Goal: Task Accomplishment & Management: Manage account settings

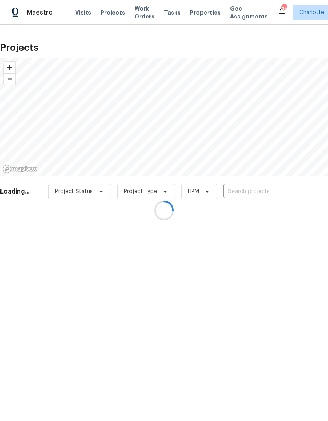
click at [283, 196] on input "text" at bounding box center [269, 192] width 90 height 12
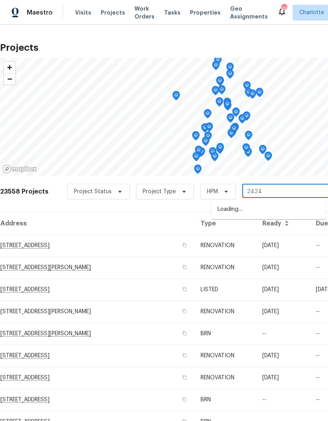
type input "2424"
click at [81, 16] on span "Visits" at bounding box center [83, 13] width 16 height 8
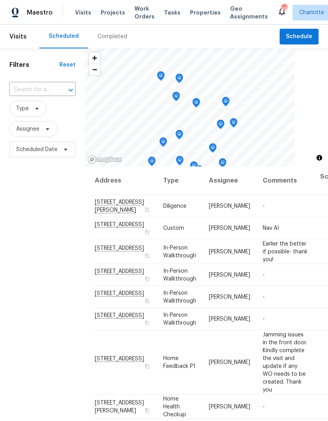
click at [29, 90] on input "text" at bounding box center [31, 90] width 44 height 12
type input "2424 flin"
click at [32, 115] on li "2424 Flintshire Ln, Gastonia, NC 28056" at bounding box center [42, 108] width 66 height 13
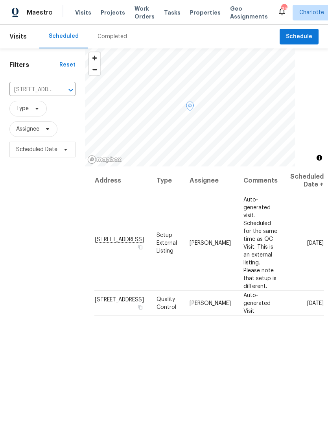
click at [0, 0] on icon at bounding box center [0, 0] width 0 height 0
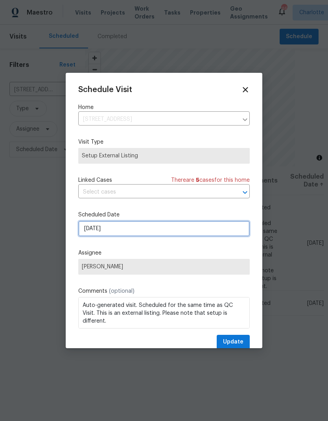
click at [222, 231] on input "10/11/2025" at bounding box center [164, 229] width 172 height 16
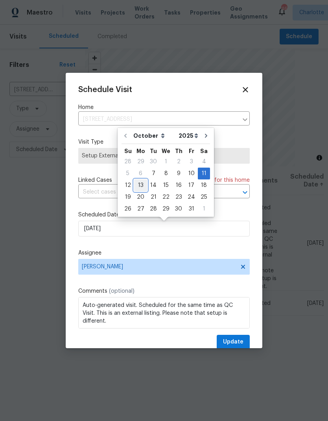
click at [142, 185] on div "13" at bounding box center [140, 185] width 13 height 11
type input "10/13/2025"
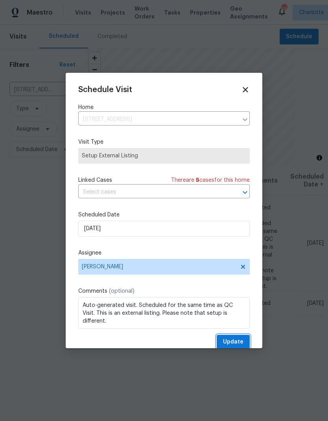
click at [238, 344] on span "Update" at bounding box center [233, 342] width 20 height 10
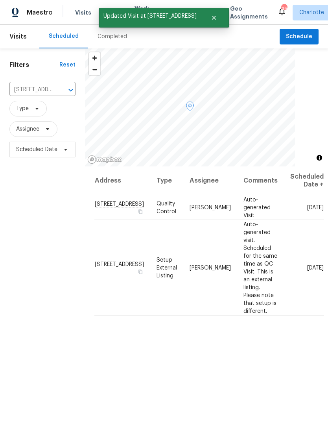
click at [0, 0] on icon at bounding box center [0, 0] width 0 height 0
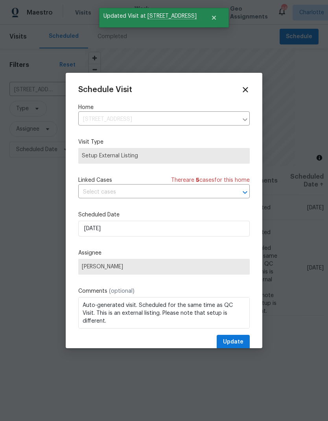
click at [23, 224] on div at bounding box center [164, 210] width 328 height 421
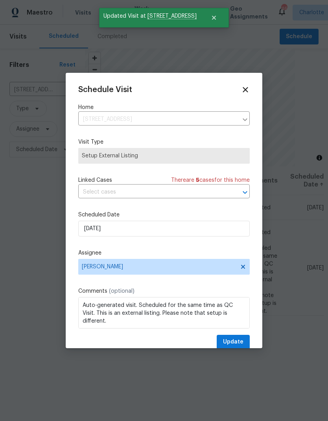
click at [299, 210] on div at bounding box center [164, 210] width 328 height 421
click at [247, 90] on icon at bounding box center [245, 89] width 5 height 5
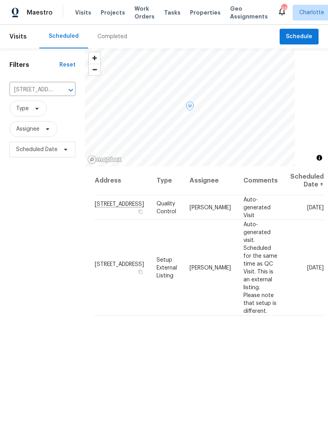
click at [0, 0] on icon at bounding box center [0, 0] width 0 height 0
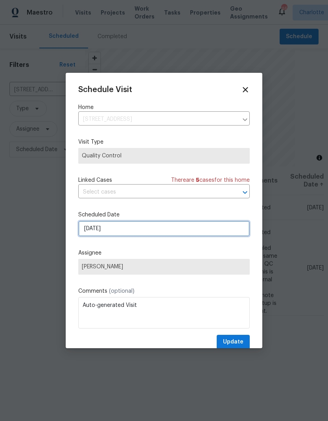
click at [207, 232] on input "10/11/2025" at bounding box center [164, 229] width 172 height 16
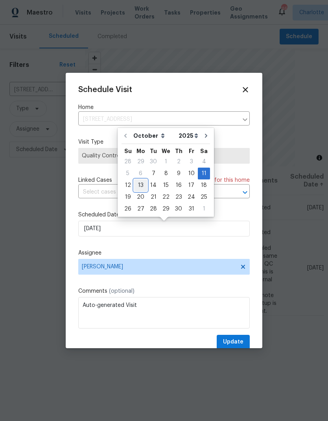
click at [141, 186] on div "13" at bounding box center [140, 185] width 13 height 11
type input "10/13/2025"
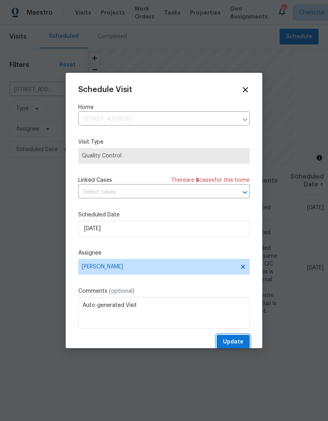
click at [236, 347] on span "Update" at bounding box center [233, 342] width 20 height 10
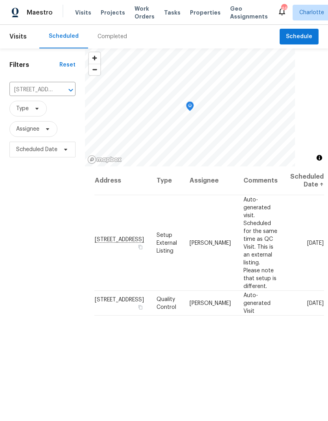
click at [312, 388] on div "Address Type Assignee Comments Scheduled Date ↑ 2424 Flintshire Ln, Gastonia, N…" at bounding box center [206, 334] width 243 height 337
click at [57, 91] on icon "Clear" at bounding box center [61, 90] width 8 height 8
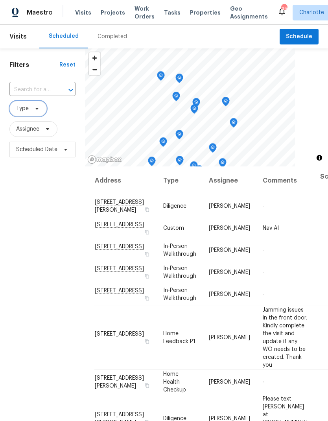
click at [22, 109] on span "Type" at bounding box center [22, 109] width 13 height 8
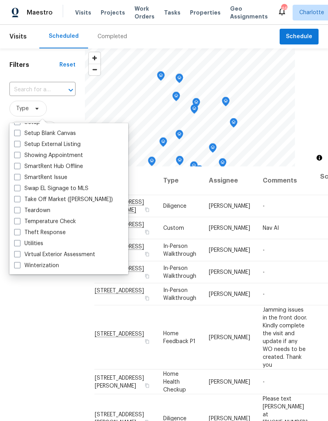
scroll to position [669, 0]
click at [19, 209] on span at bounding box center [17, 210] width 6 height 6
click at [19, 209] on input "Teardown" at bounding box center [16, 209] width 5 height 5
checkbox input "true"
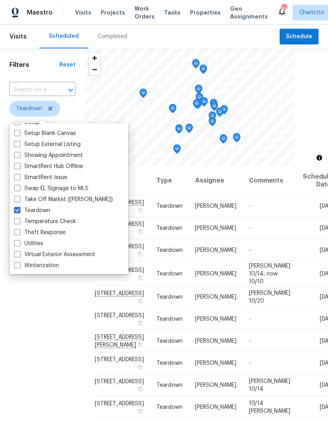
click at [28, 292] on div "Filters Reset ​ Teardown Assignee Scheduled Date" at bounding box center [42, 275] width 85 height 455
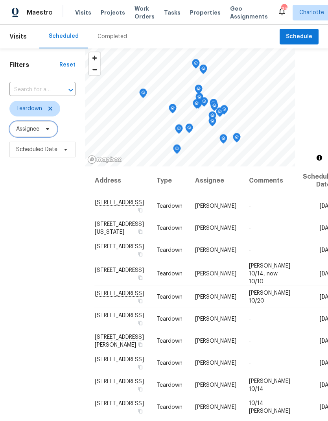
click at [23, 128] on span "Assignee" at bounding box center [27, 129] width 23 height 8
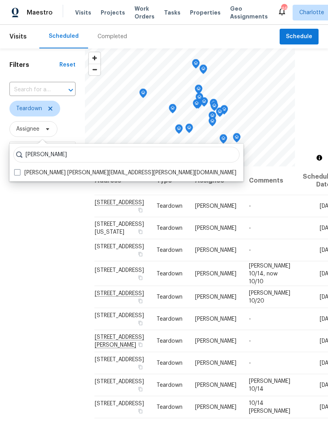
type input "[PERSON_NAME]"
click at [16, 172] on span at bounding box center [17, 172] width 6 height 6
click at [16, 172] on input "Ryan Carder ryan.carder@opendoor.com" at bounding box center [16, 171] width 5 height 5
checkbox input "true"
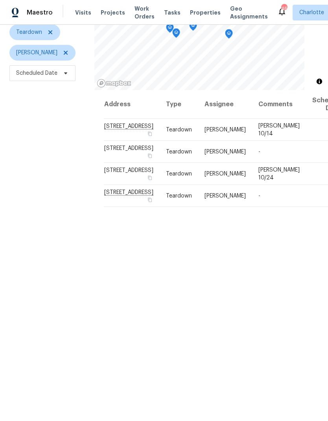
scroll to position [76, 0]
click at [13, 188] on div "Filters Reset ​ Teardown Ryan Carder Scheduled Date" at bounding box center [47, 199] width 94 height 455
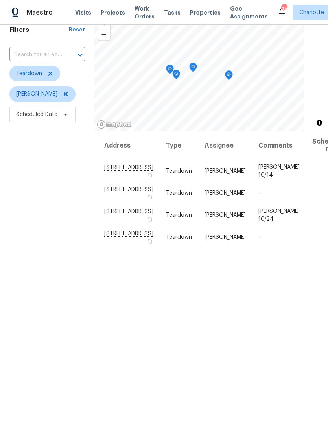
scroll to position [35, 0]
click at [0, 0] on icon at bounding box center [0, 0] width 0 height 0
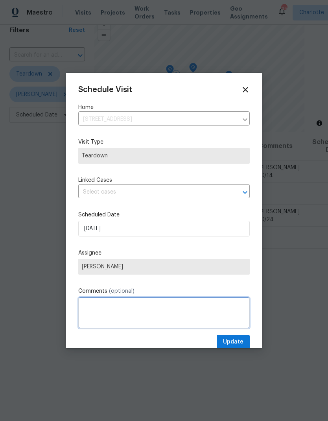
click at [182, 315] on textarea at bounding box center [164, 312] width 172 height 31
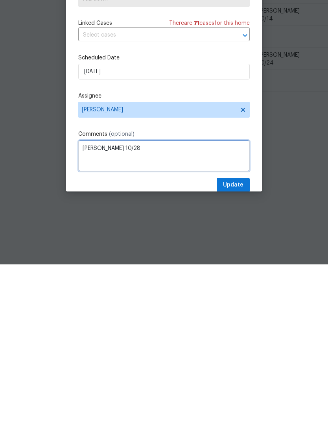
type textarea "[PERSON_NAME] 10/28"
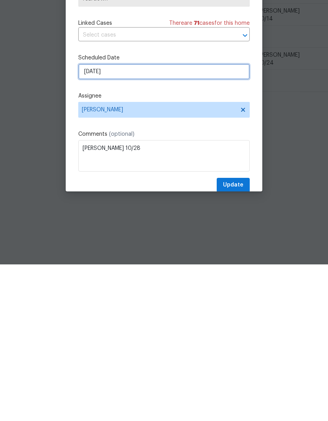
click at [207, 221] on input "10/22/2025" at bounding box center [164, 229] width 172 height 16
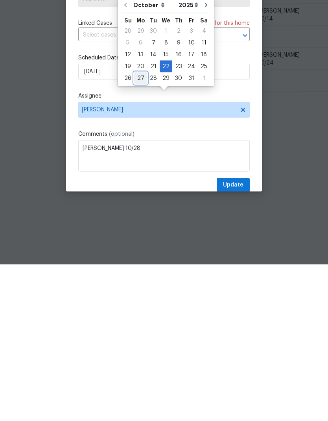
click at [140, 229] on div "27" at bounding box center [140, 234] width 13 height 11
type input "10/27/2025"
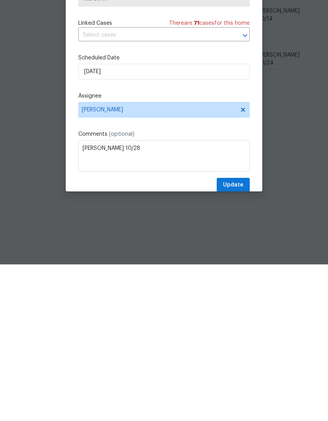
scroll to position [31, 0]
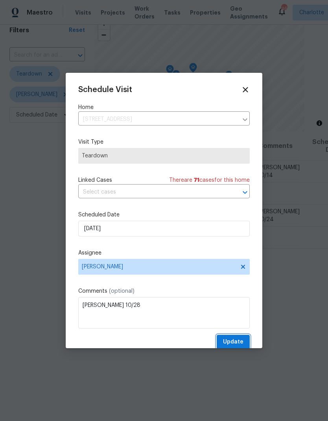
click at [233, 344] on span "Update" at bounding box center [233, 342] width 20 height 10
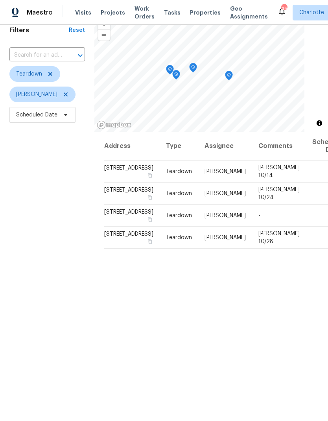
scroll to position [32, 0]
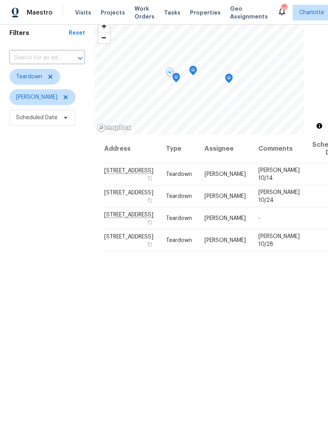
click at [0, 0] on icon at bounding box center [0, 0] width 0 height 0
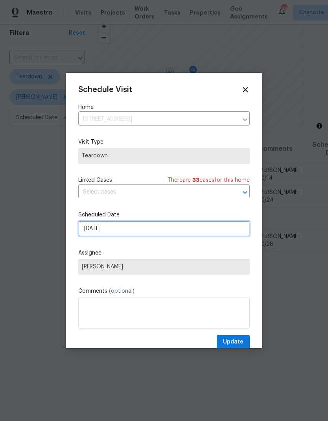
click at [196, 230] on input "10/26/2025" at bounding box center [164, 229] width 172 height 16
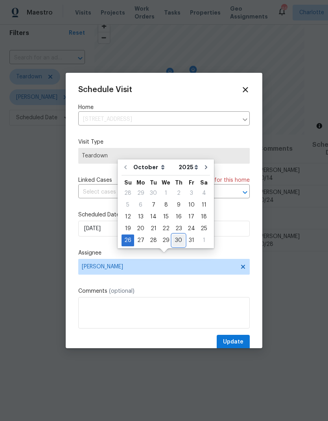
click at [178, 235] on div "30" at bounding box center [178, 240] width 13 height 11
type input "10/30/2025"
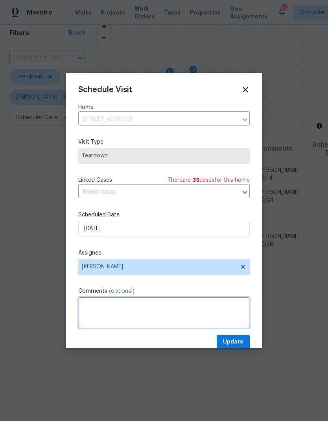
click at [186, 313] on textarea at bounding box center [164, 312] width 172 height 31
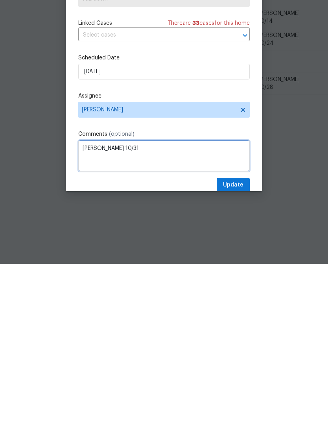
type textarea "[PERSON_NAME] 10/31"
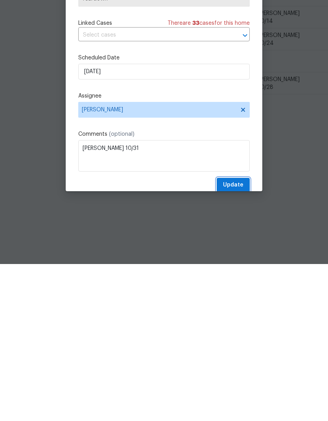
click at [242, 337] on span "Update" at bounding box center [233, 342] width 20 height 10
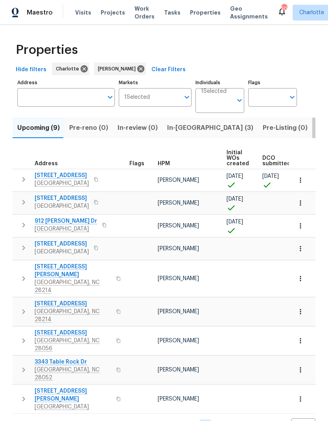
click at [317, 127] on span "Listed (23)" at bounding box center [333, 127] width 33 height 11
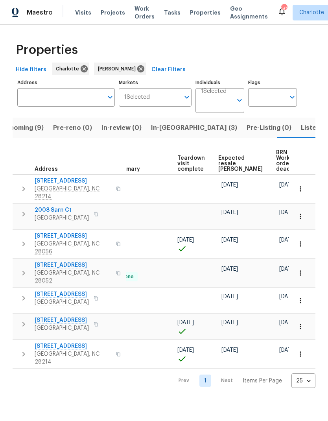
scroll to position [0, 170]
click at [231, 163] on span "Expected resale COE" at bounding box center [241, 163] width 44 height 17
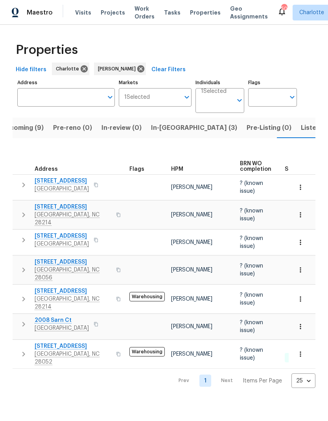
click at [26, 129] on span "Upcoming (9)" at bounding box center [22, 127] width 42 height 11
